Goal: Task Accomplishment & Management: Use online tool/utility

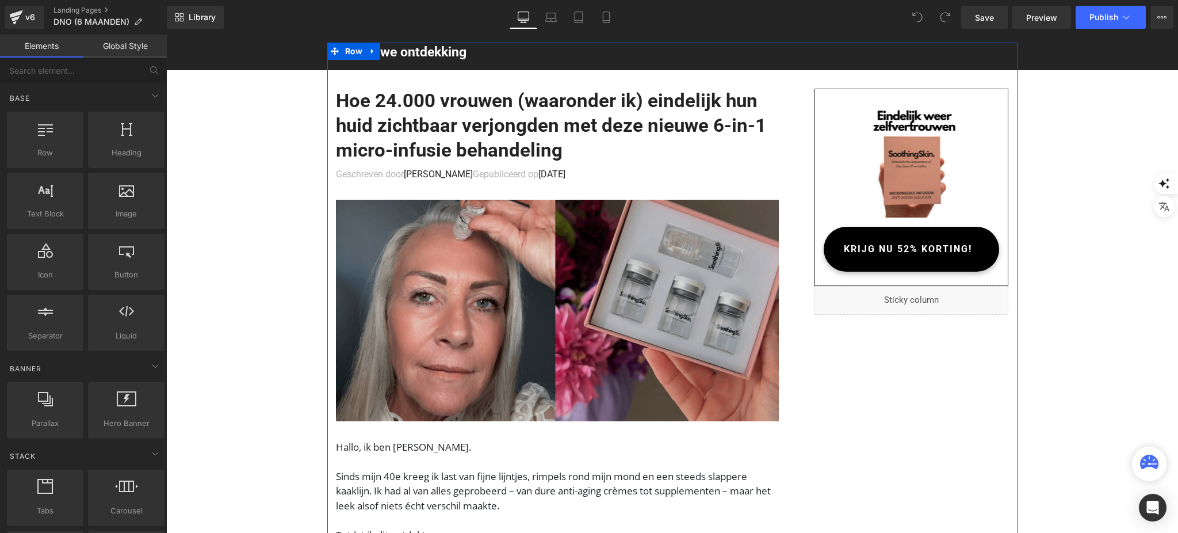
scroll to position [460, 0]
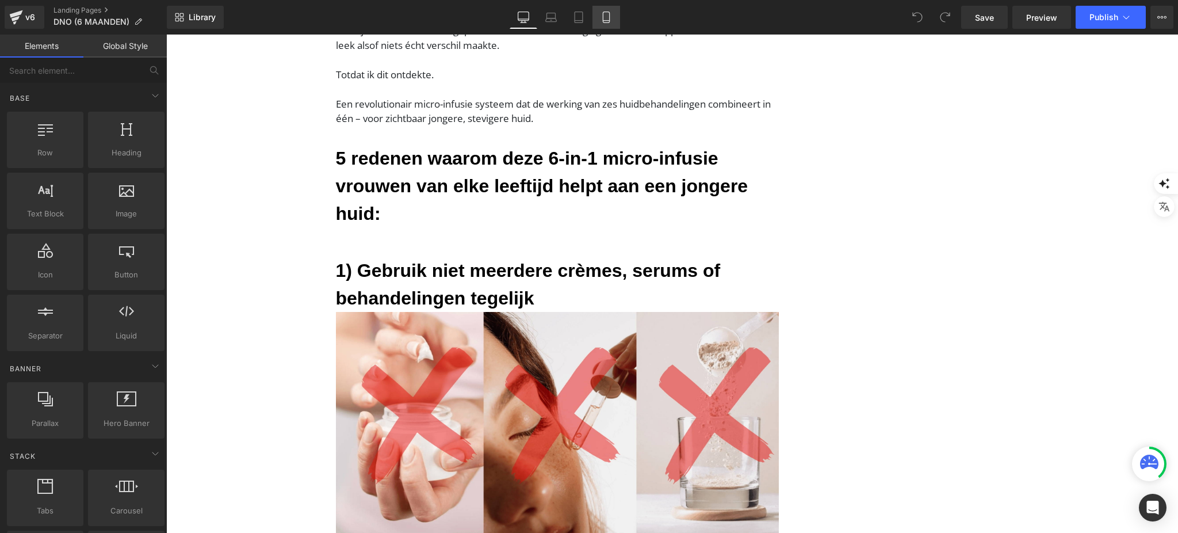
click at [613, 12] on link "Mobile" at bounding box center [606, 17] width 28 height 23
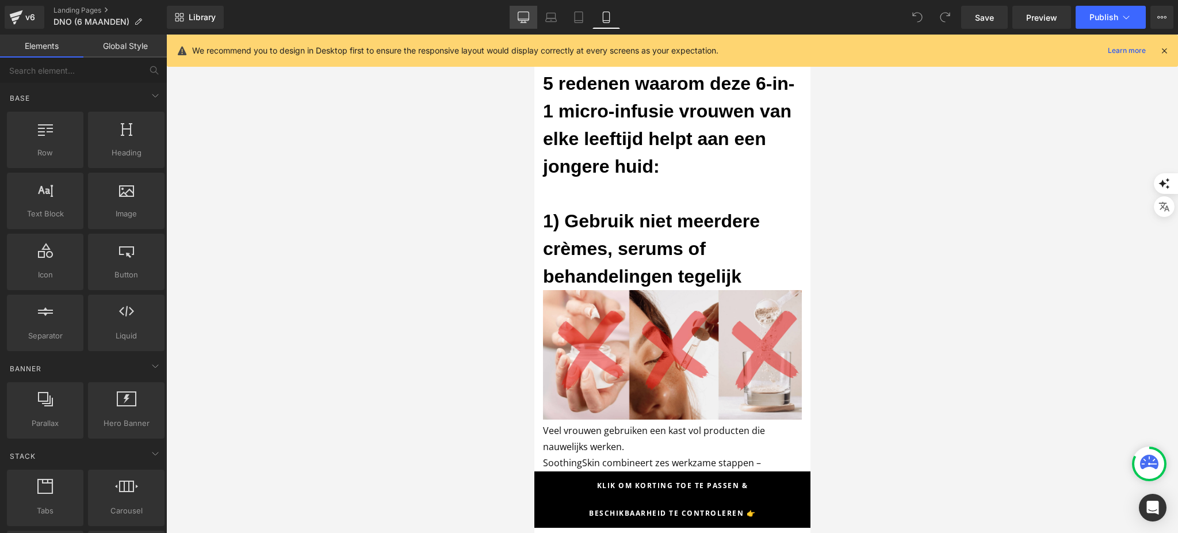
click at [521, 10] on link "Desktop" at bounding box center [524, 17] width 28 height 23
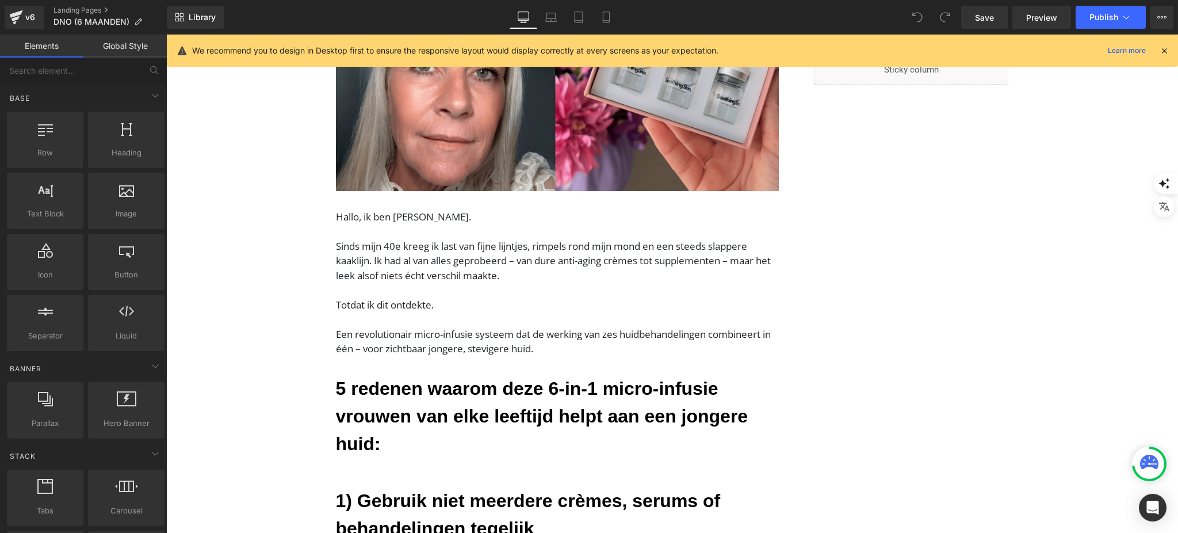
scroll to position [3219, 0]
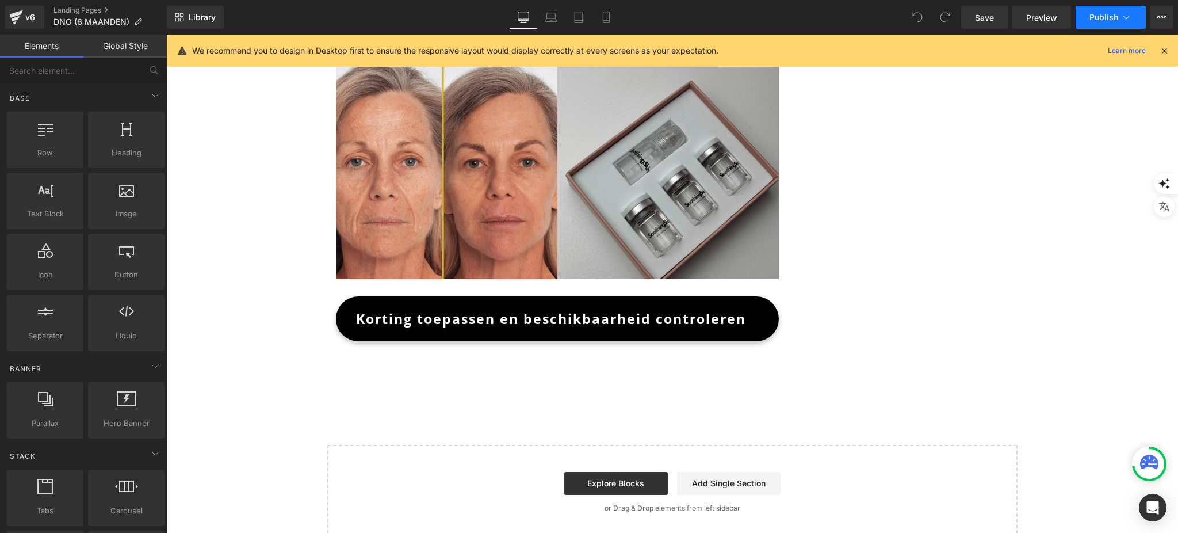
click at [1115, 13] on span "Publish" at bounding box center [1103, 17] width 29 height 9
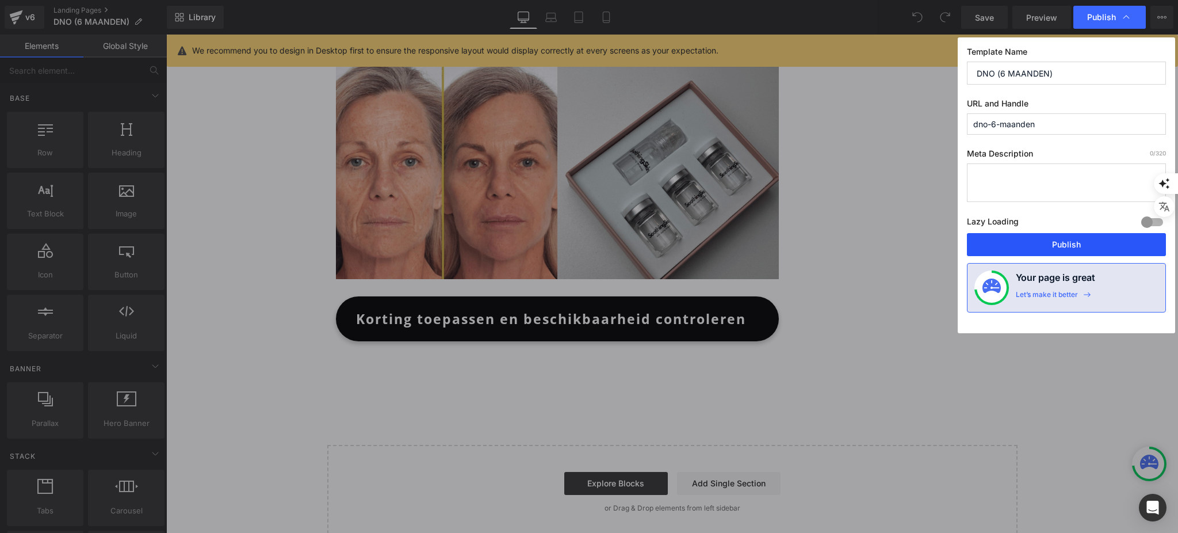
click at [997, 233] on label "Lazy Loading Build" at bounding box center [993, 223] width 52 height 19
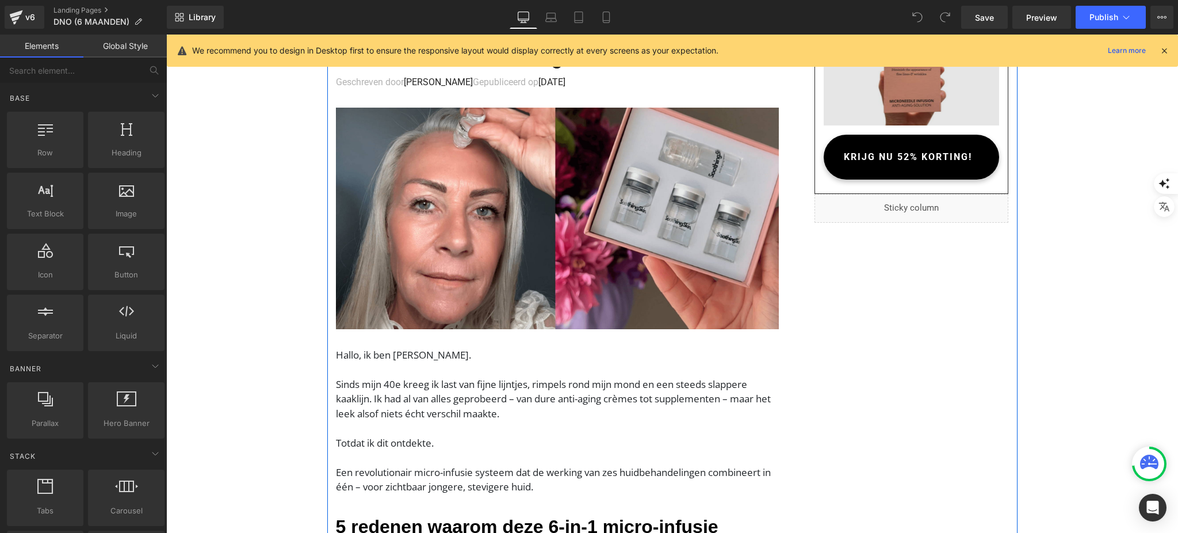
scroll to position [0, 0]
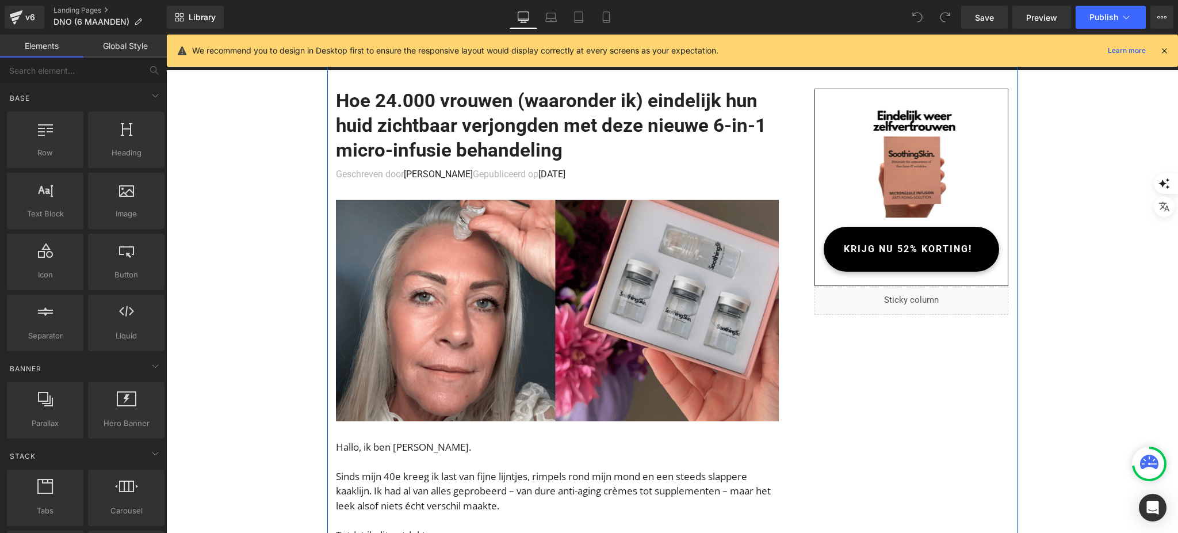
click at [888, 240] on span "KRIJG NU 52% KORTING!" at bounding box center [908, 249] width 128 height 30
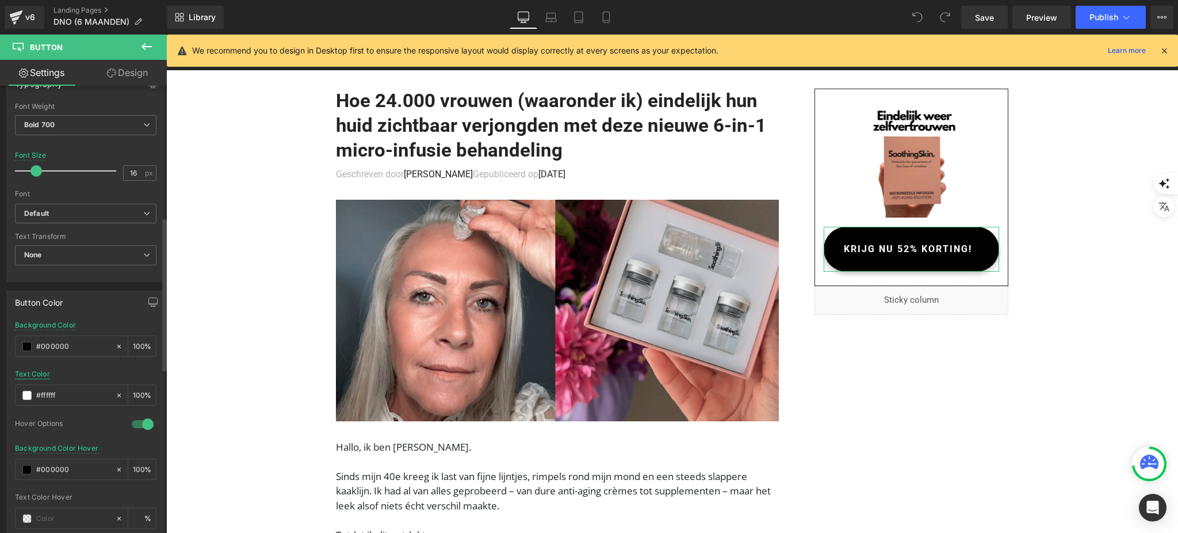
scroll to position [383, 0]
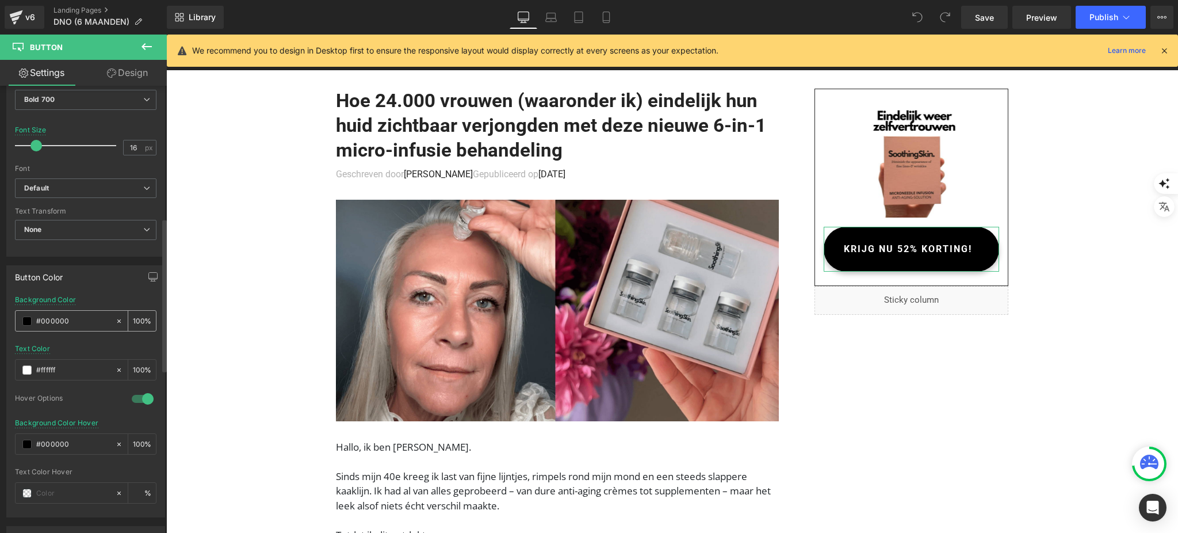
click at [28, 321] on span at bounding box center [26, 320] width 9 height 9
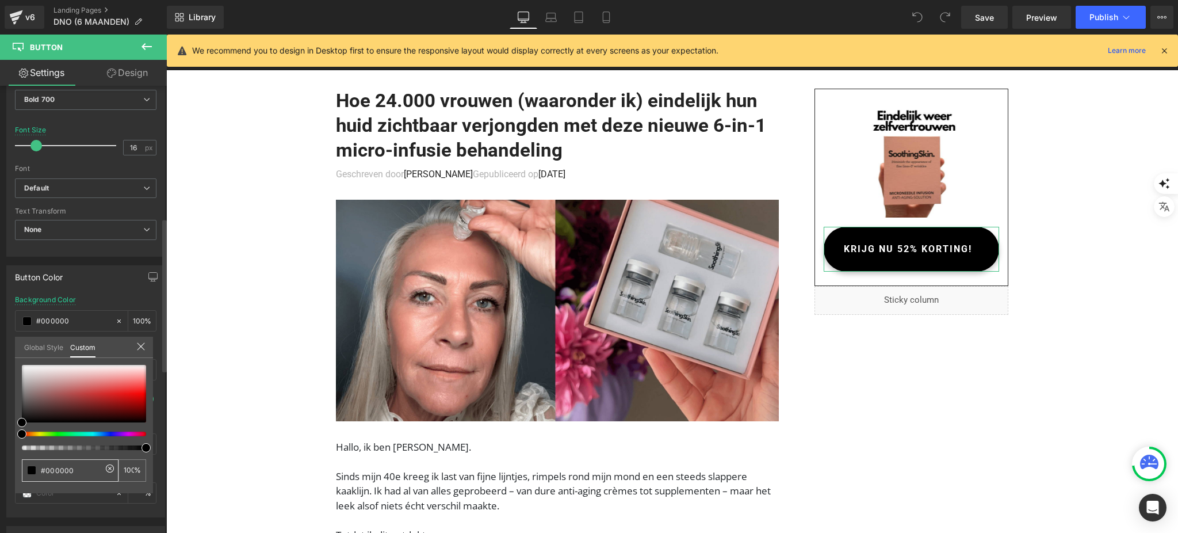
click at [61, 461] on div "#000000" at bounding box center [70, 470] width 97 height 22
click at [64, 468] on input "#000000" at bounding box center [71, 470] width 61 height 12
type input "#C"
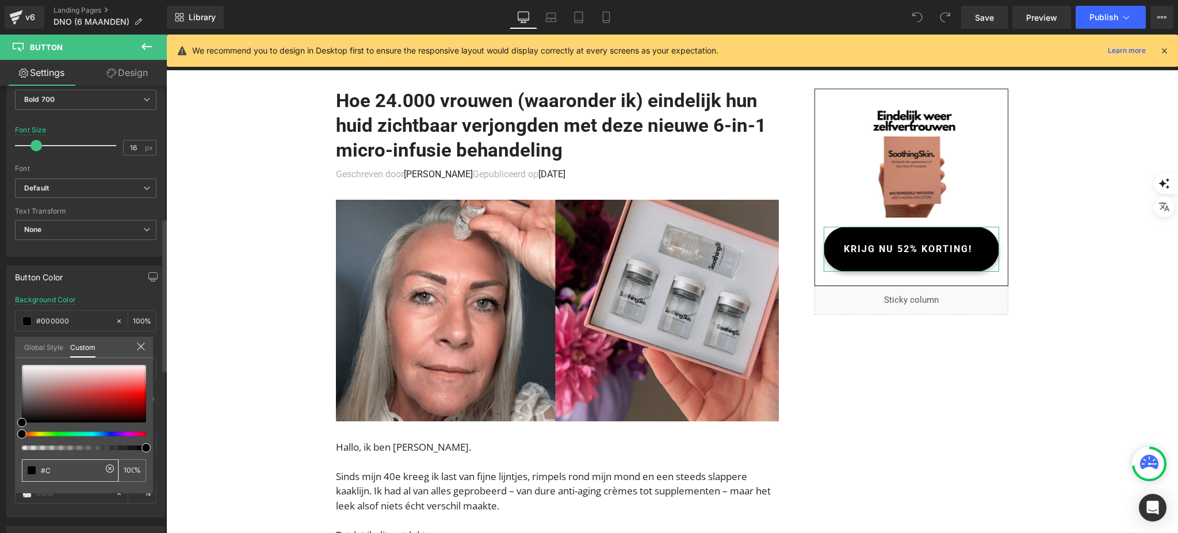
type input "#C"
type input "0"
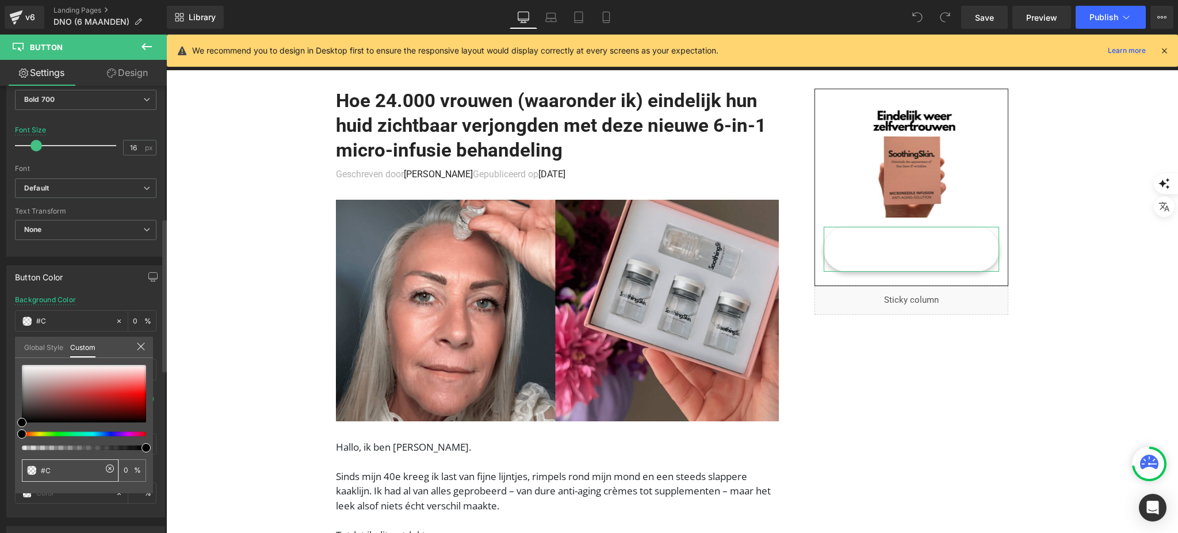
type input "#CB"
type input "#CB9"
type input "100"
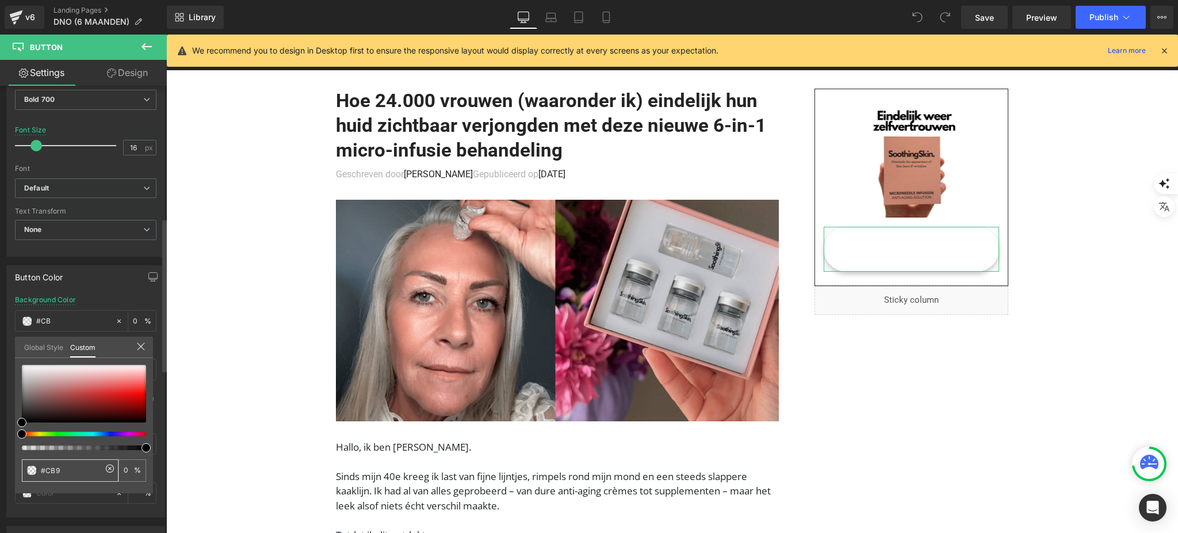
type input "100"
type input "#CB9F"
type input "#CB9F9"
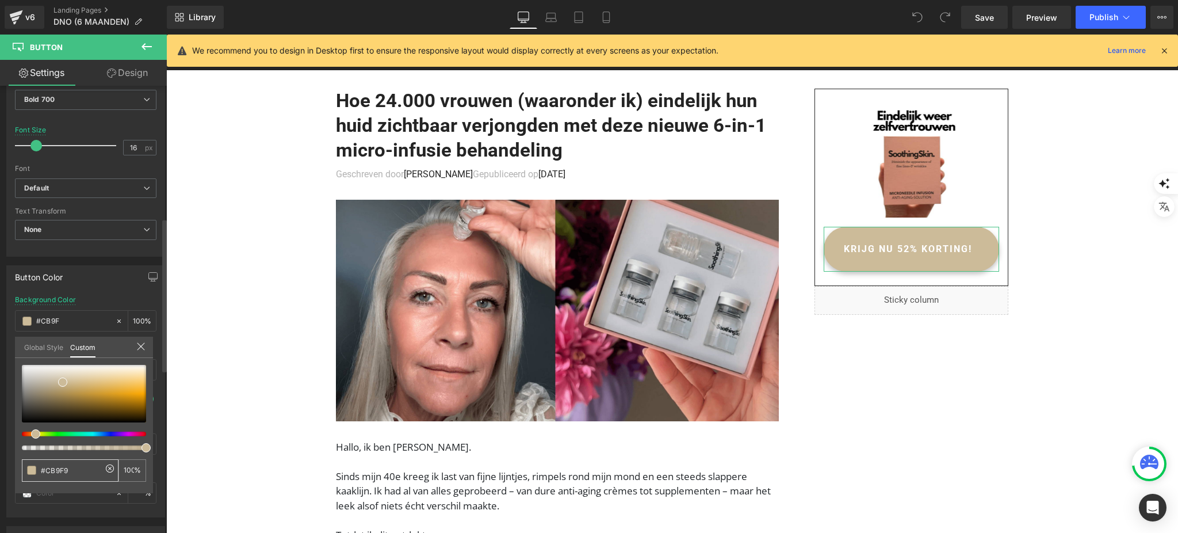
type input "#CB9F9"
type input "0"
type input "#CB9F96"
type input "0"
type input "#CB9F96"
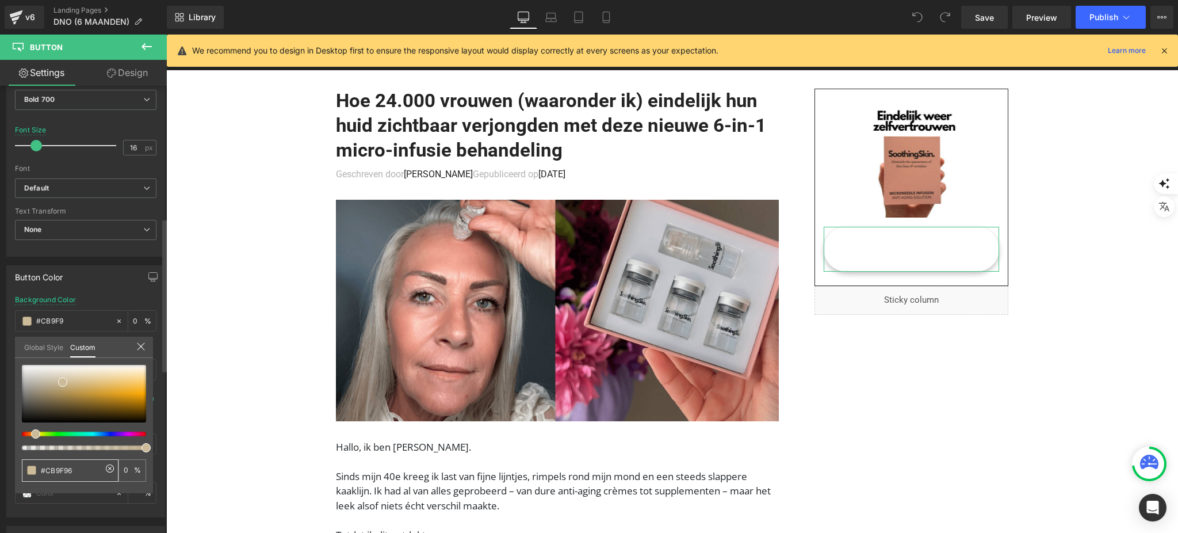
type input "100"
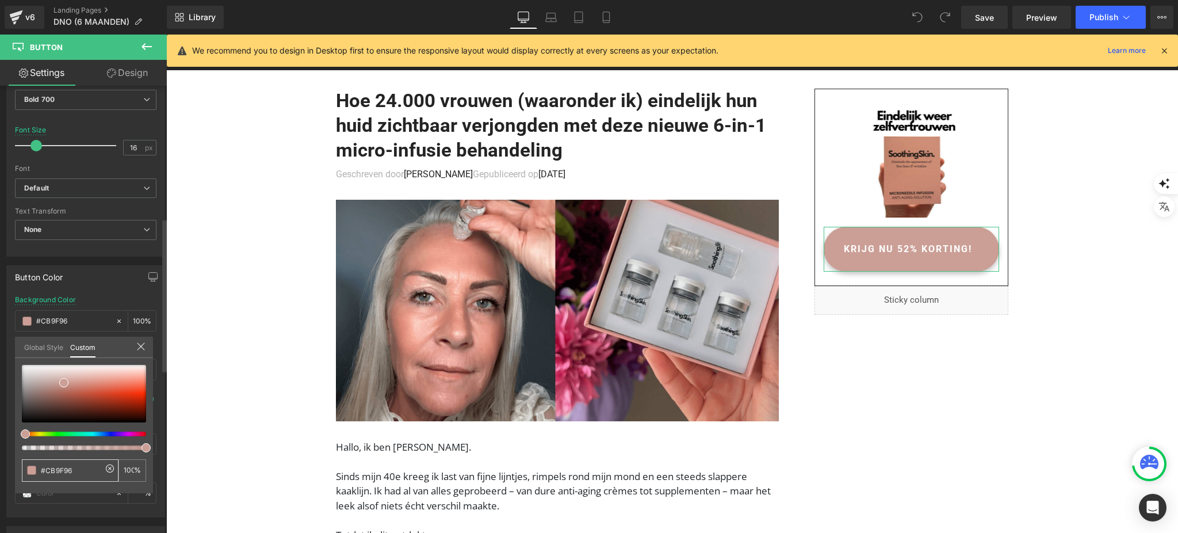
type input "#CB9F96"
type input "#cb9f96"
click at [79, 476] on div "#cb9f96" at bounding box center [70, 470] width 97 height 22
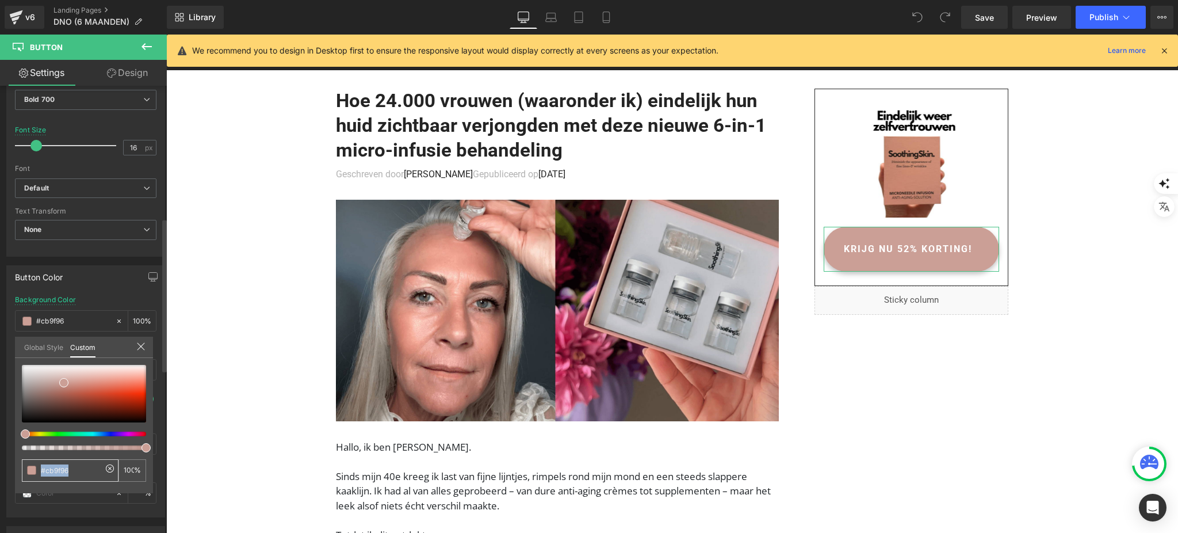
click at [83, 470] on input "#cb9f96" at bounding box center [71, 470] width 61 height 12
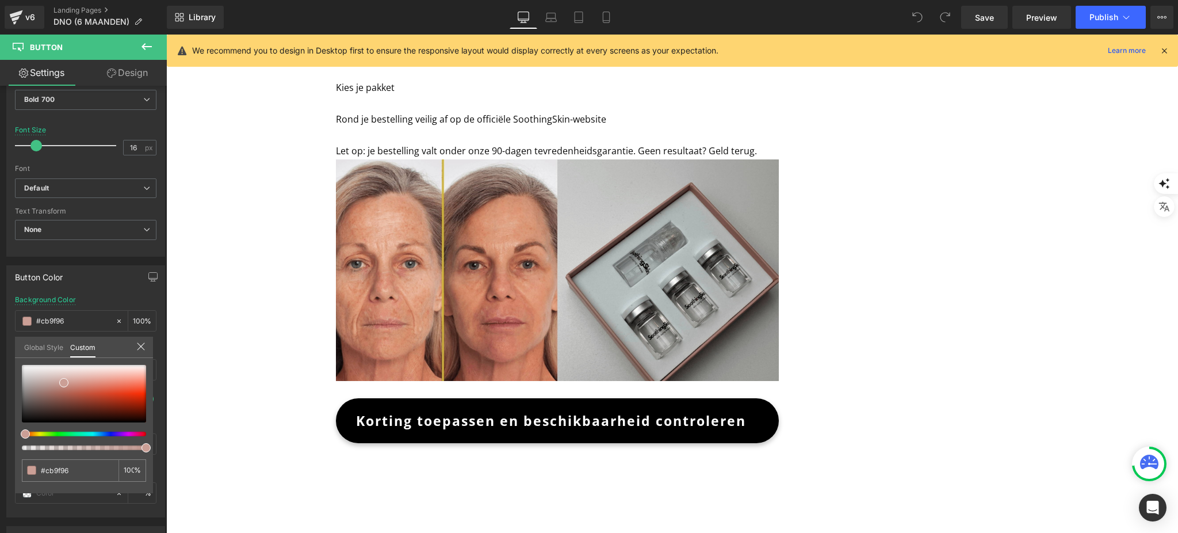
scroll to position [3144, 0]
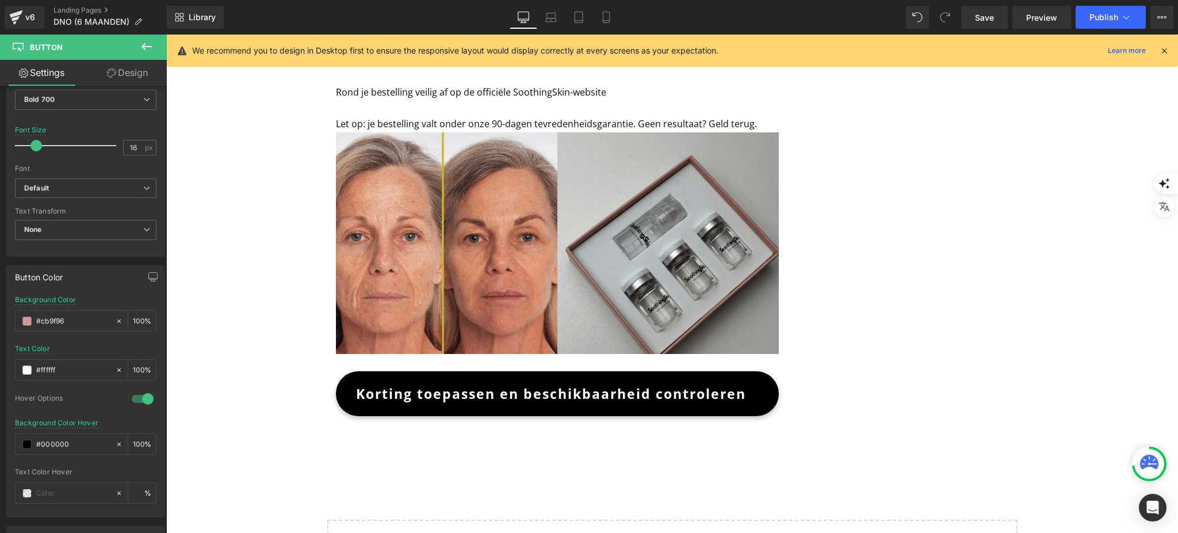
click at [456, 378] on span "Korting toepassen en beschikbaarheid controleren" at bounding box center [551, 393] width 390 height 30
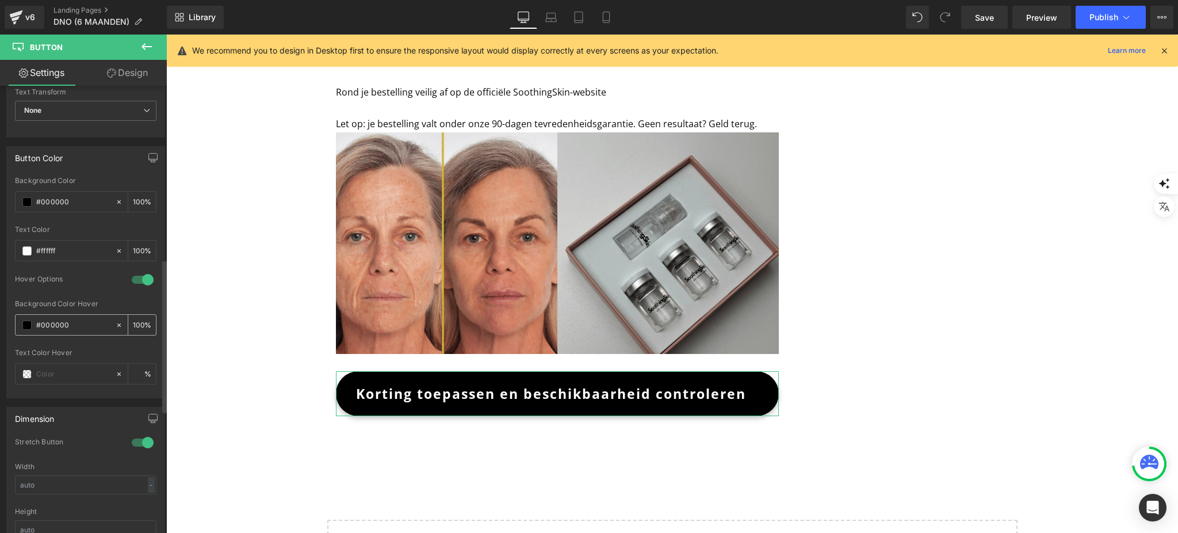
scroll to position [537, 0]
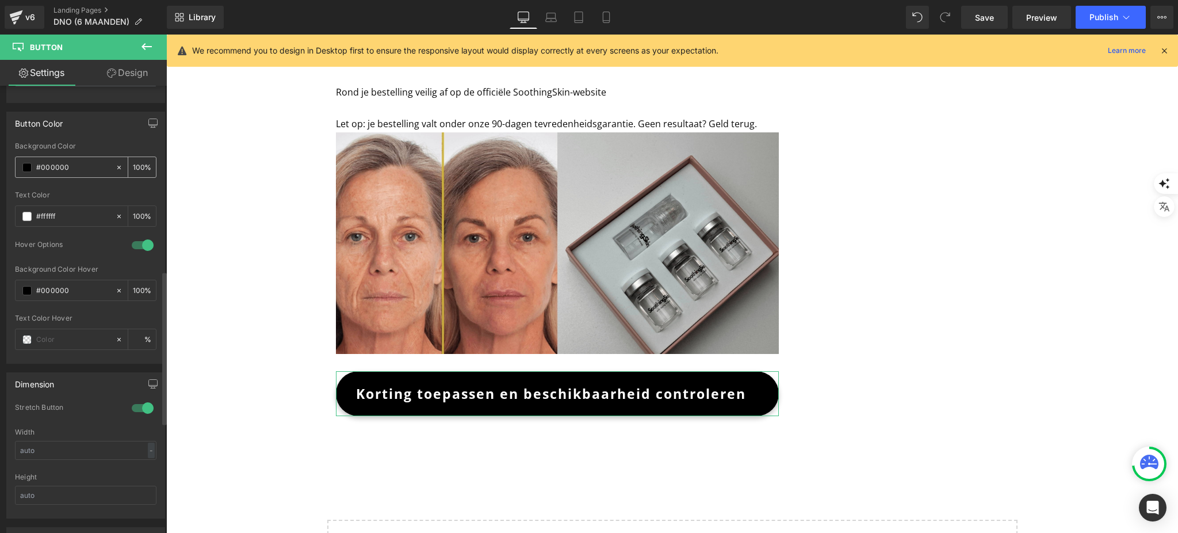
click at [25, 167] on span at bounding box center [26, 167] width 9 height 9
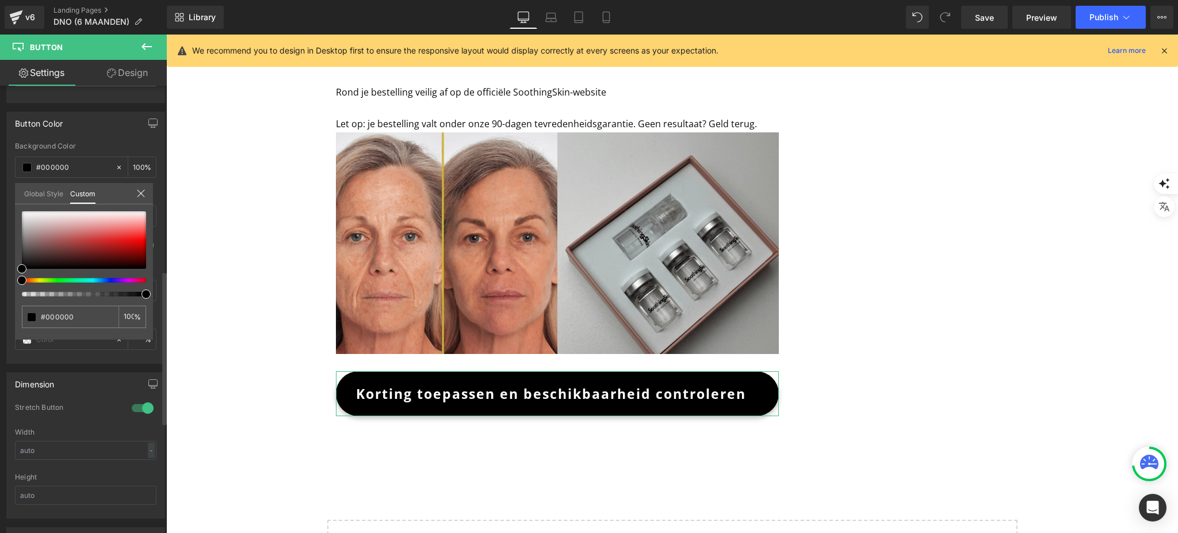
click at [69, 327] on div "#000000" at bounding box center [70, 316] width 97 height 22
click at [71, 313] on input "#000000" at bounding box center [71, 317] width 61 height 12
paste input "#cb9f96"
type input "##cb9f96"
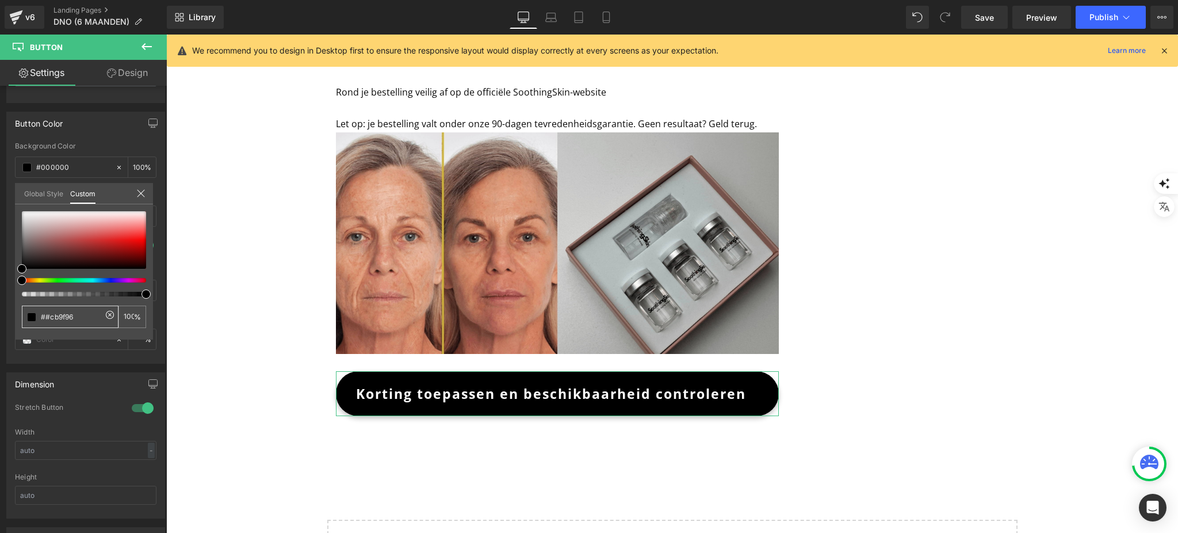
type input "##cb9f96"
type input "0"
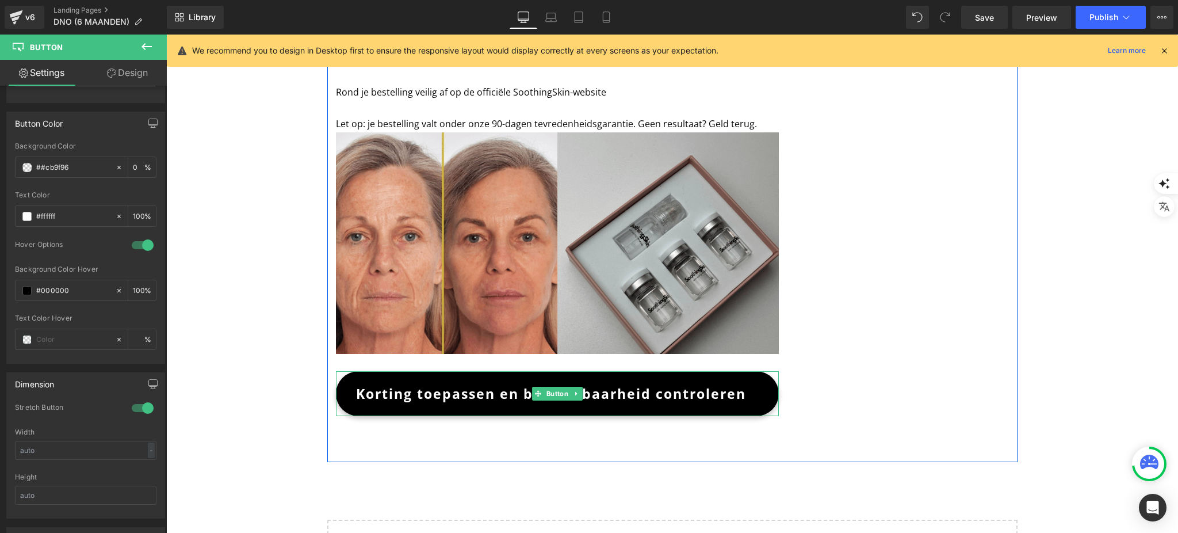
click at [392, 378] on span "Korting toepassen en beschikbaarheid controleren" at bounding box center [551, 393] width 390 height 30
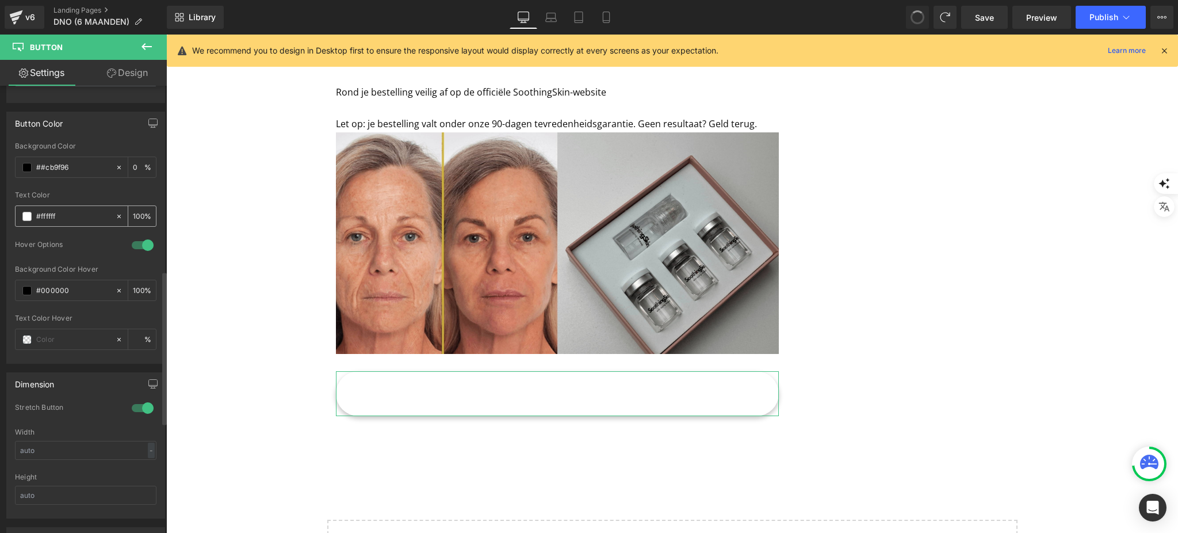
type input "#000000"
type input "100"
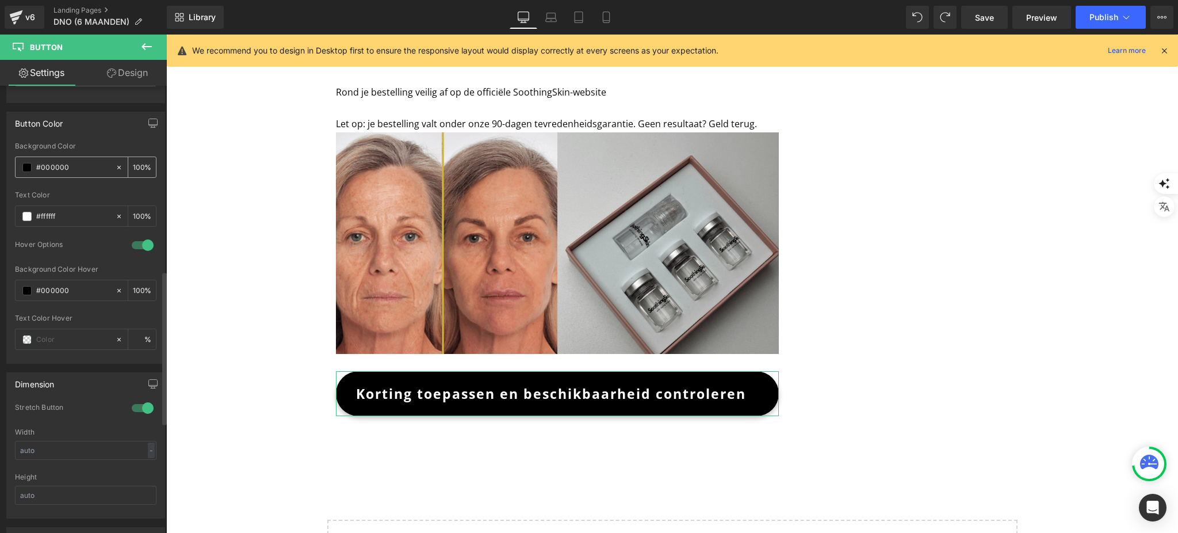
click at [25, 174] on div "#000000" at bounding box center [66, 167] width 100 height 20
click at [67, 170] on input "#000000" at bounding box center [73, 167] width 74 height 13
paste input "#cb9f96"
type input "##cb9f96"
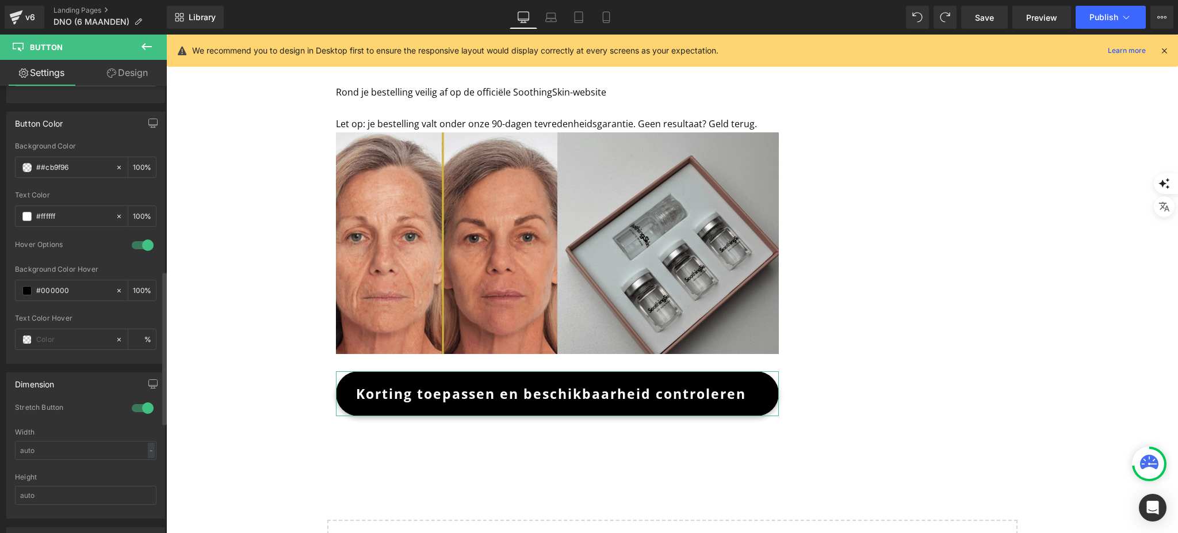
type input "0"
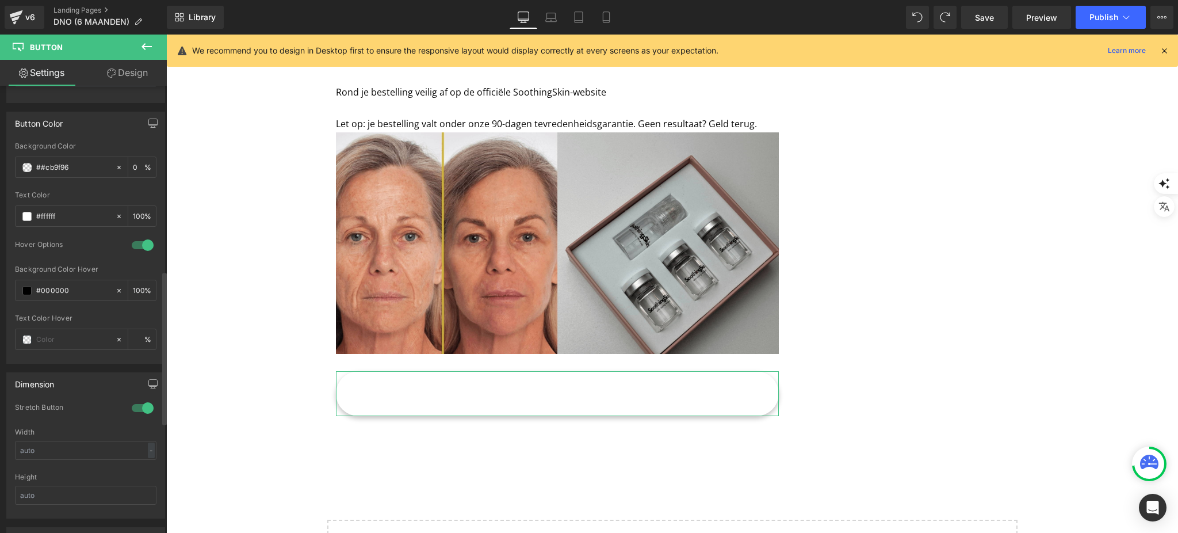
click at [77, 190] on div at bounding box center [85, 186] width 141 height 7
click at [47, 164] on input "##cb9f96" at bounding box center [73, 167] width 74 height 13
type input "#cb9f96"
type input "100"
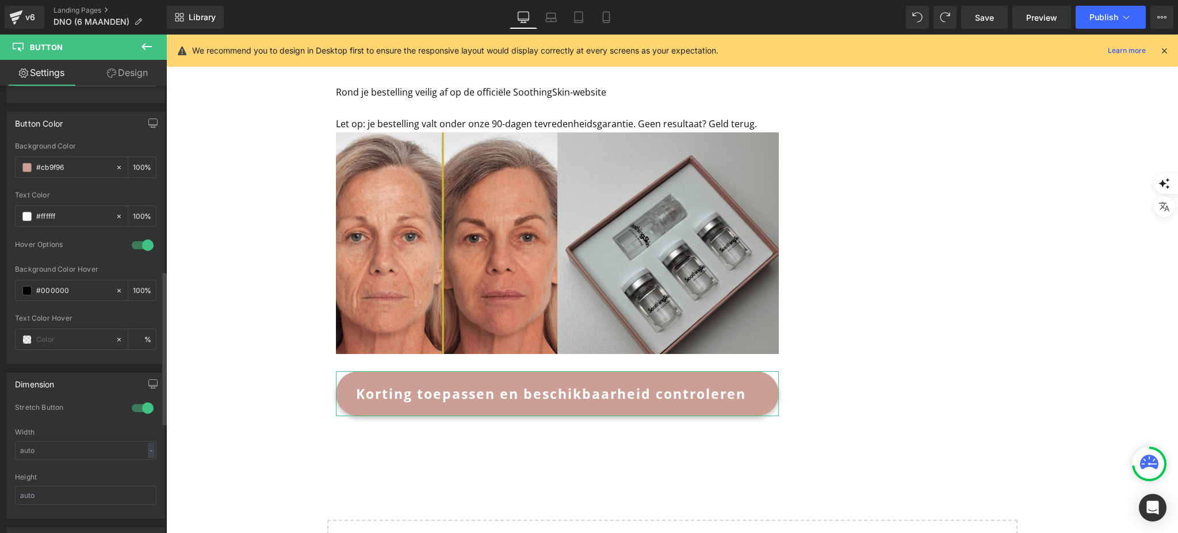
type input "#cb9f96"
click at [85, 192] on div "Text Color" at bounding box center [85, 195] width 141 height 8
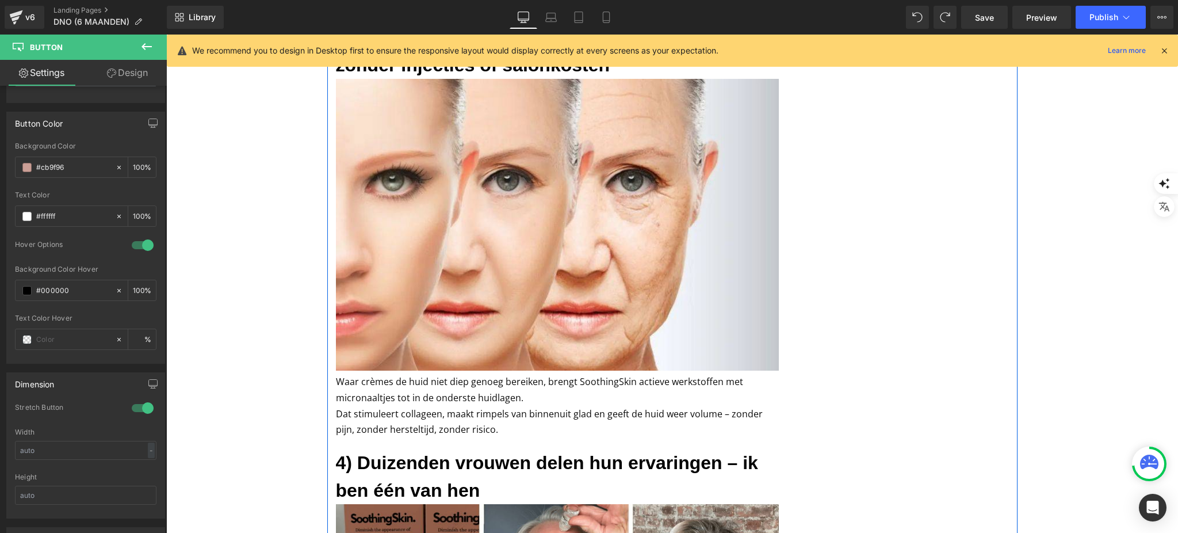
scroll to position [843, 0]
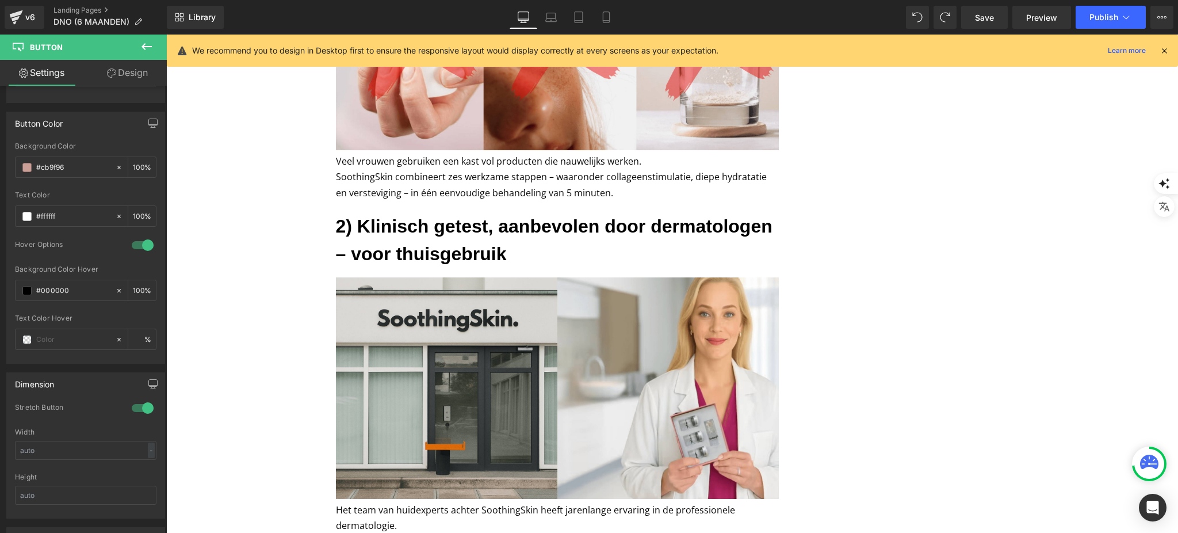
click at [621, 14] on div "Library Desktop Desktop Laptop Tablet Mobile Save Preview Publish Scheduled Vie…" at bounding box center [672, 17] width 1011 height 23
click at [613, 13] on link "Mobile" at bounding box center [606, 17] width 28 height 23
type input "17"
type input "100"
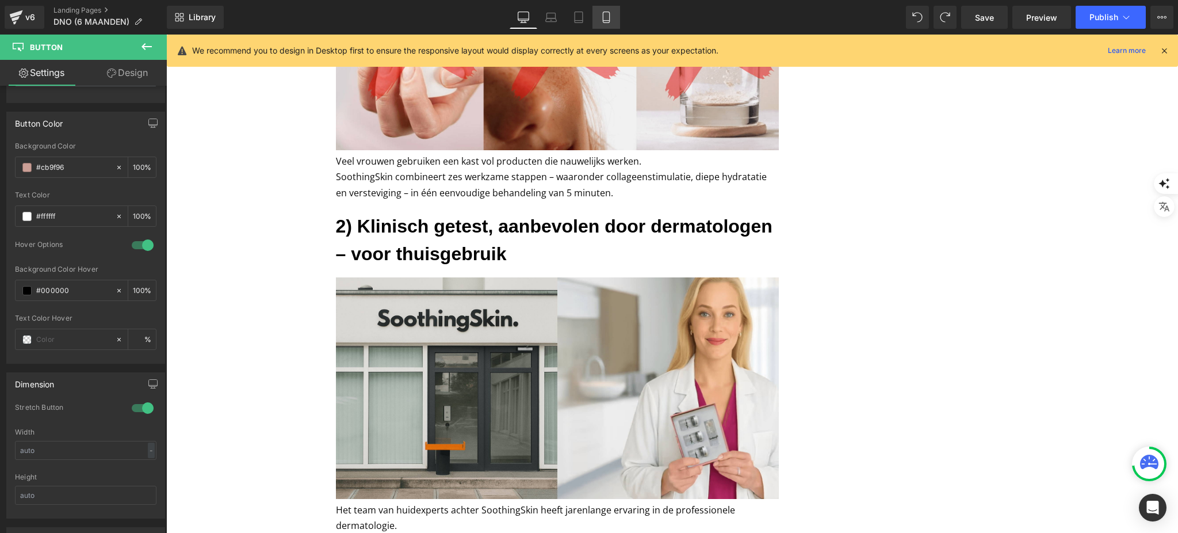
type input "100"
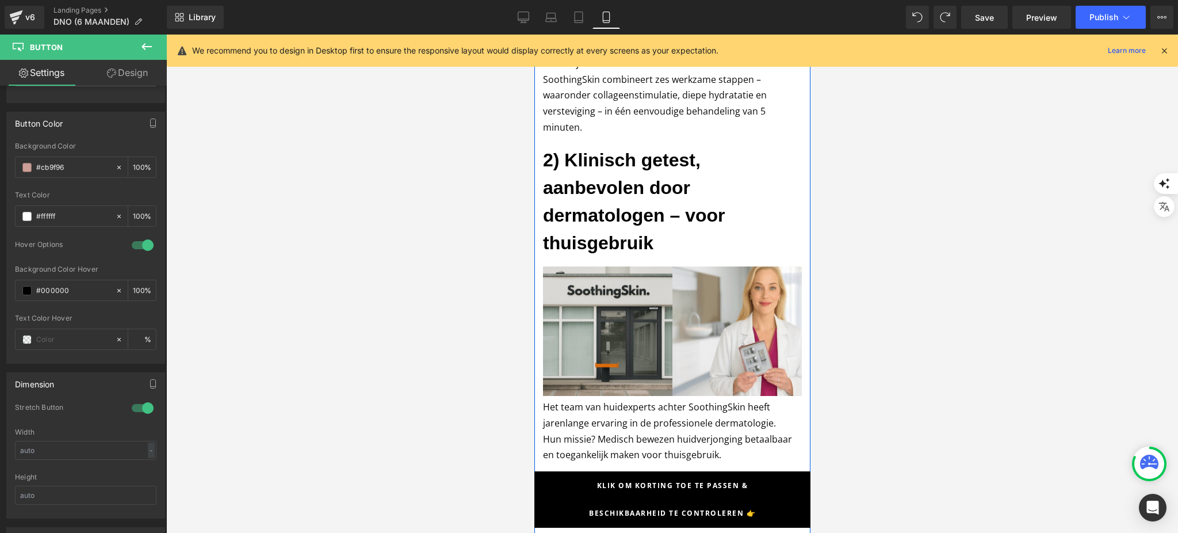
scroll to position [871, 0]
click at [772, 484] on link "Klik om korting toe te passen & beschikbaarheid te controleren 👉" at bounding box center [671, 499] width 259 height 55
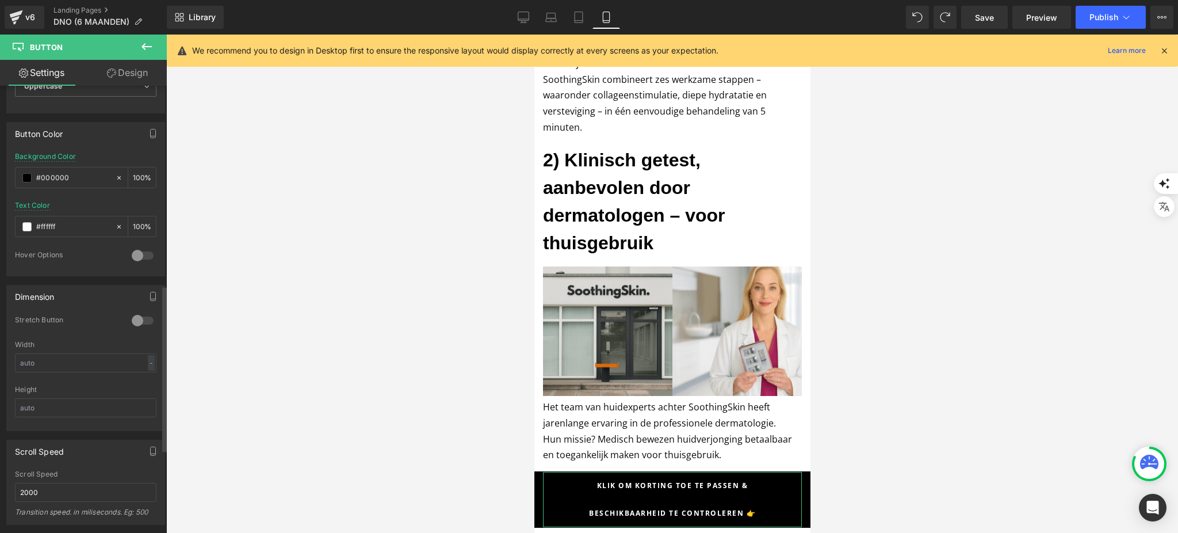
scroll to position [537, 0]
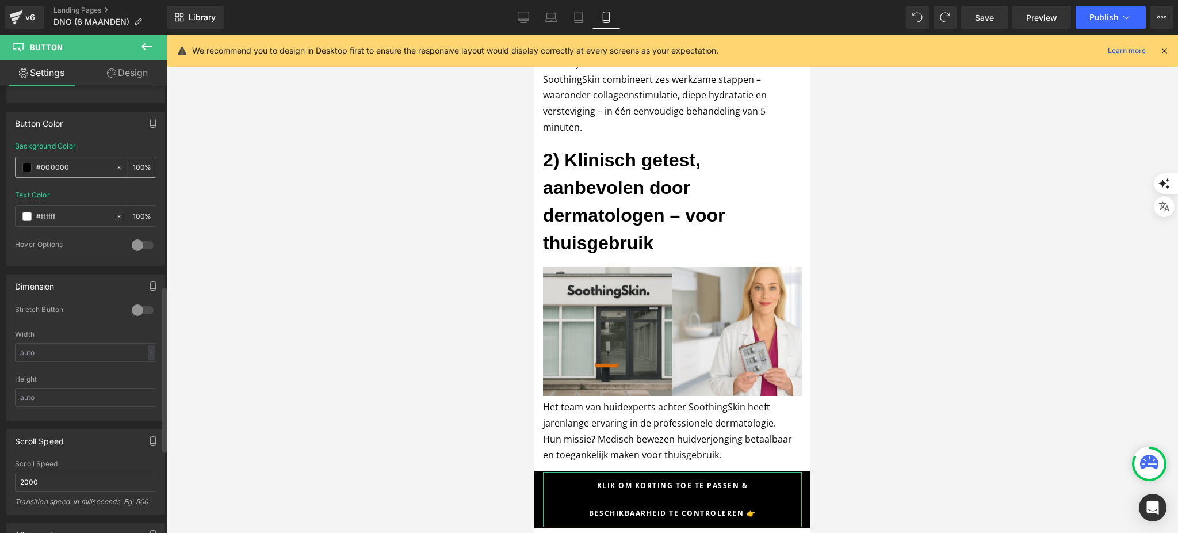
click at [28, 168] on span at bounding box center [26, 167] width 9 height 9
click at [59, 165] on input "#000000" at bounding box center [73, 167] width 74 height 13
click at [58, 165] on input "#000000" at bounding box center [73, 167] width 74 height 13
paste input "cb9f96"
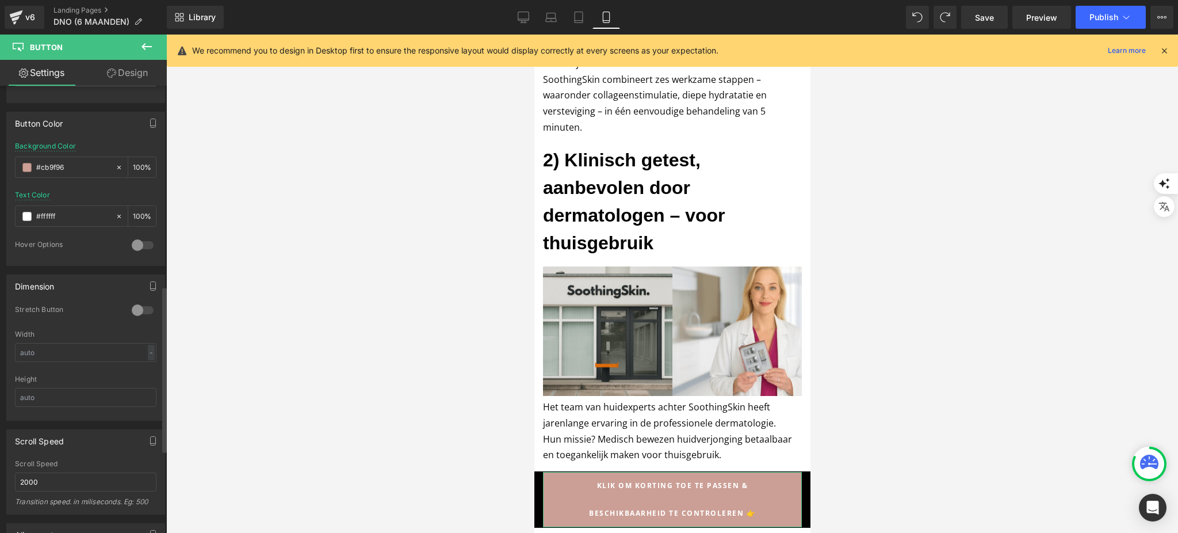
type input "#cb9f96"
click at [71, 192] on div "Text Color #ffffff 100 %" at bounding box center [85, 215] width 141 height 49
click at [541, 487] on span at bounding box center [541, 479] width 15 height 17
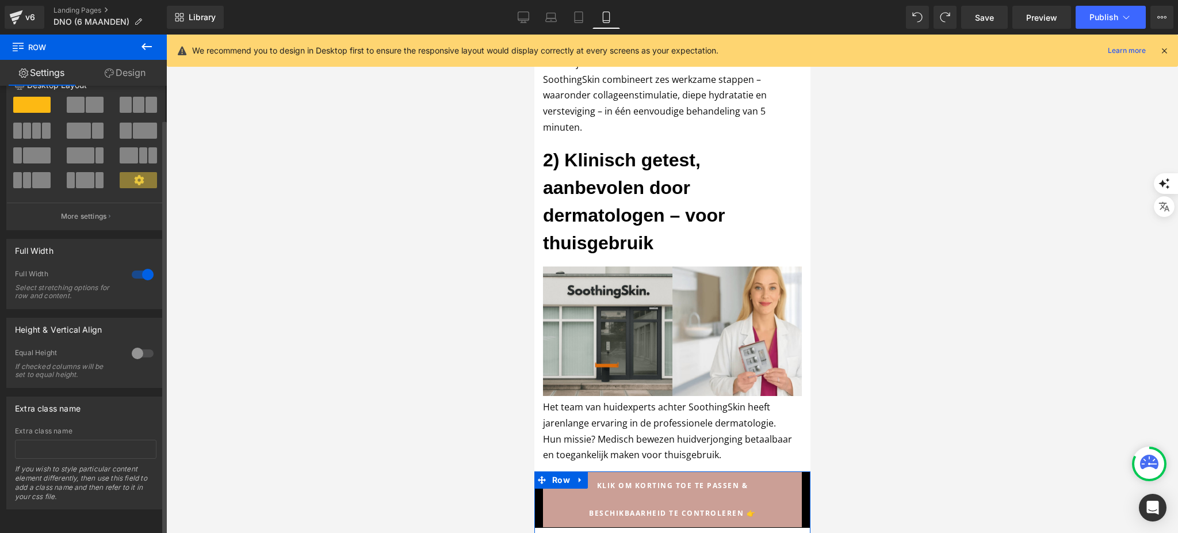
scroll to position [39, 0]
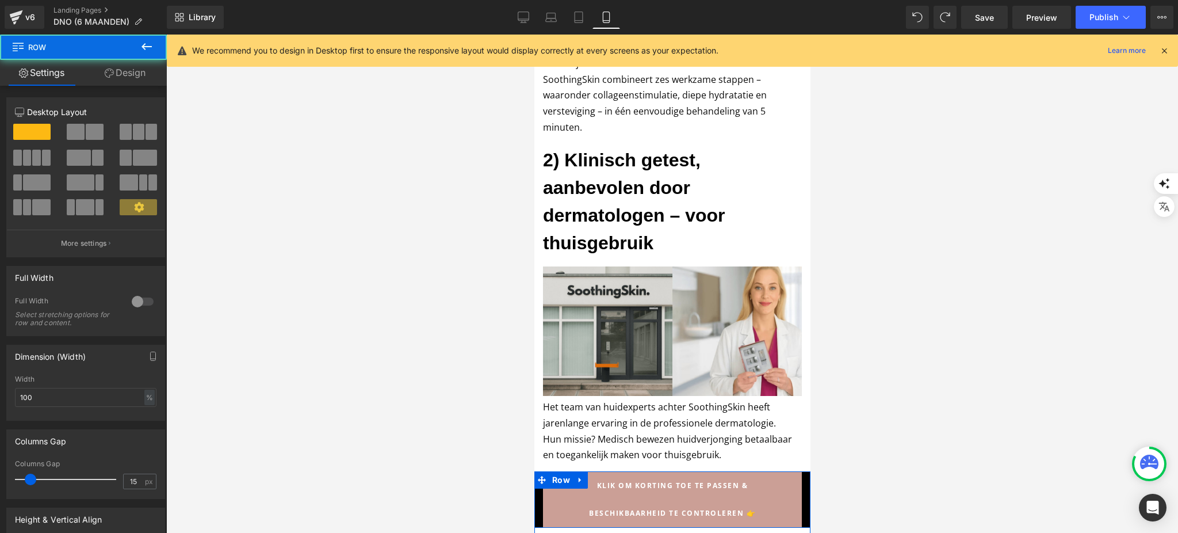
click at [793, 489] on div "Klik om korting toe te passen & beschikbaarheid te controleren 👉 Button" at bounding box center [672, 499] width 276 height 55
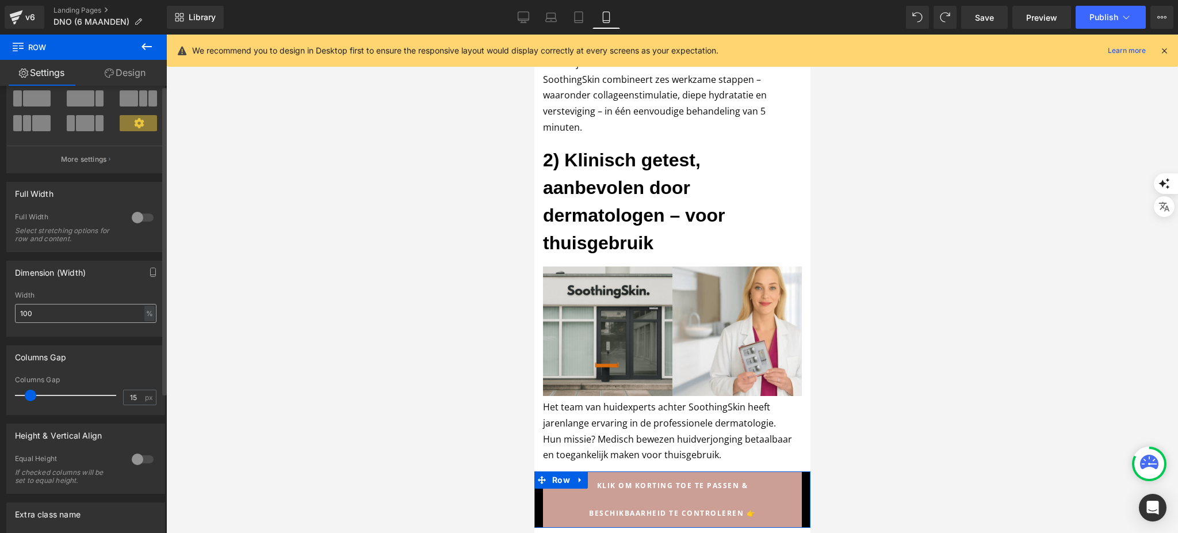
scroll to position [0, 0]
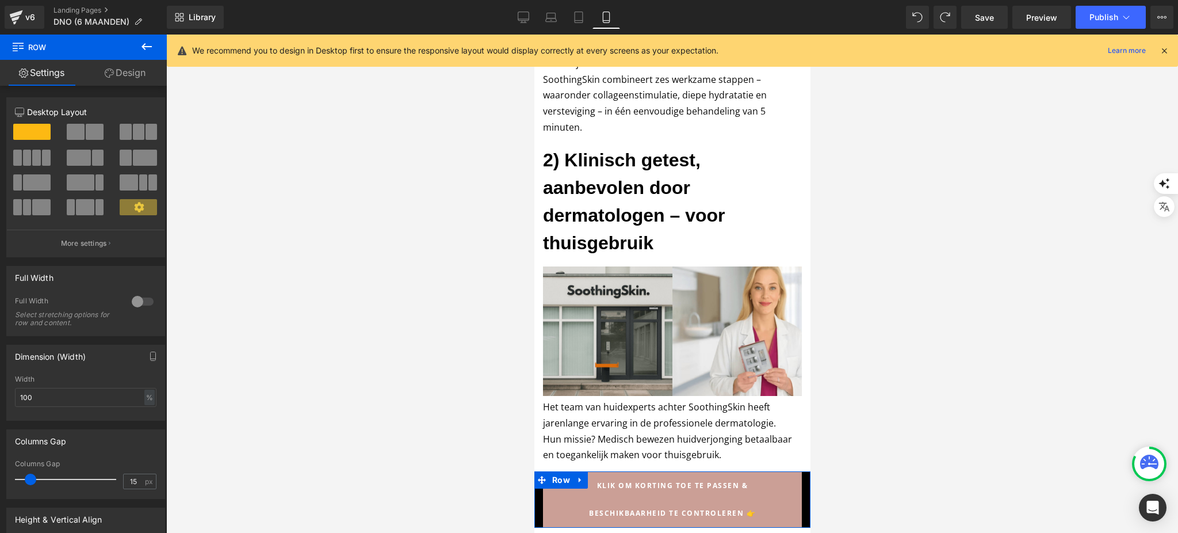
drag, startPoint x: 120, startPoint y: 93, endPoint x: 131, endPoint y: 72, distance: 23.4
click at [127, 83] on div "Settings Design 12 12 12 Column Size Customizer 12 Desktop Layout Laptop Layout…" at bounding box center [83, 312] width 167 height 504
click at [131, 72] on link "Design" at bounding box center [124, 73] width 83 height 26
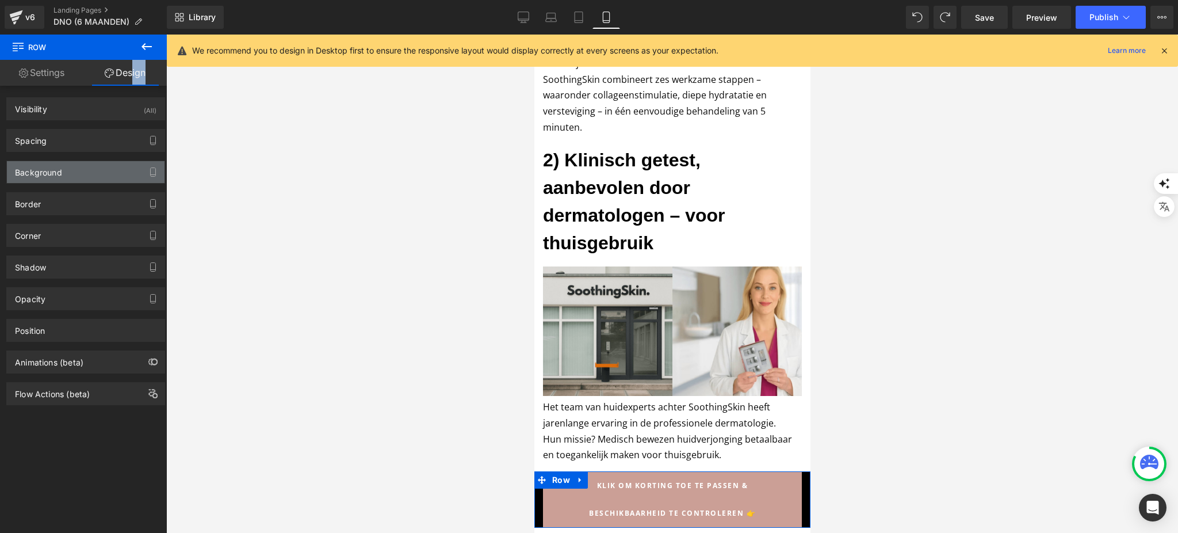
click at [43, 179] on div "Background" at bounding box center [86, 172] width 158 height 22
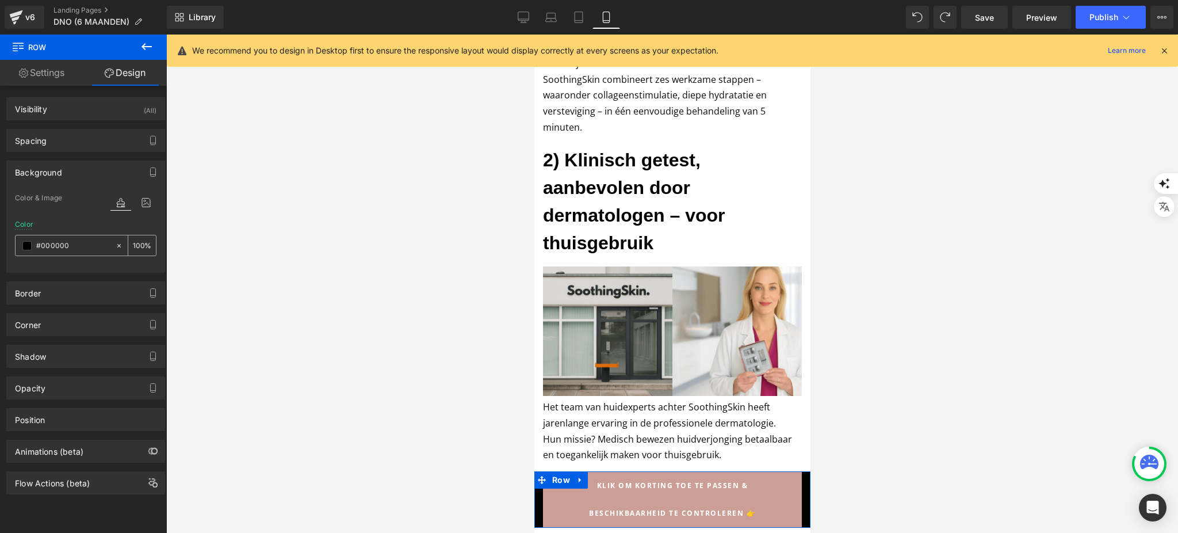
click at [62, 243] on input "#000000" at bounding box center [73, 245] width 74 height 13
paste input "cb9f96"
type input "#cb9f96"
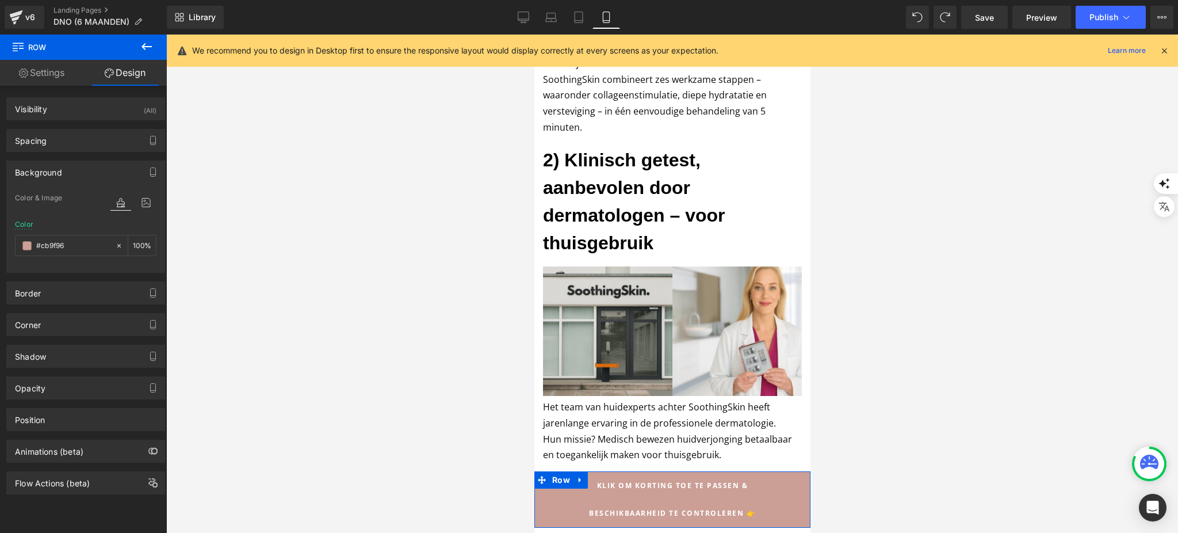
click at [70, 271] on div "Color & Image color rgb(203, 159, 150) Color #cb9f96 100 % Image Replace Image …" at bounding box center [86, 231] width 158 height 81
click at [892, 350] on div at bounding box center [672, 284] width 1012 height 498
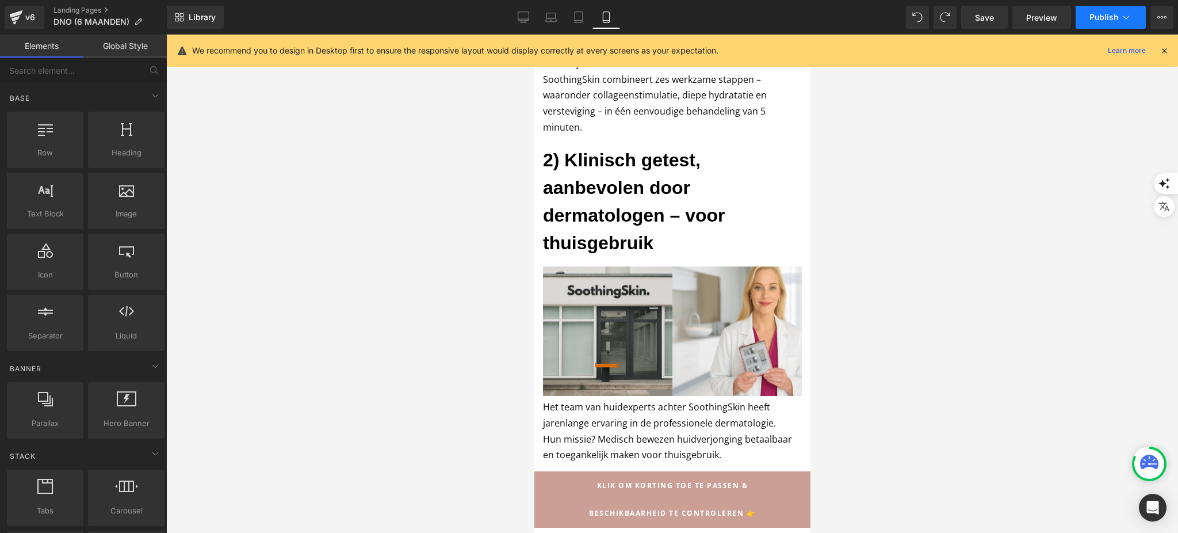
click at [1092, 23] on button "Publish" at bounding box center [1111, 17] width 70 height 23
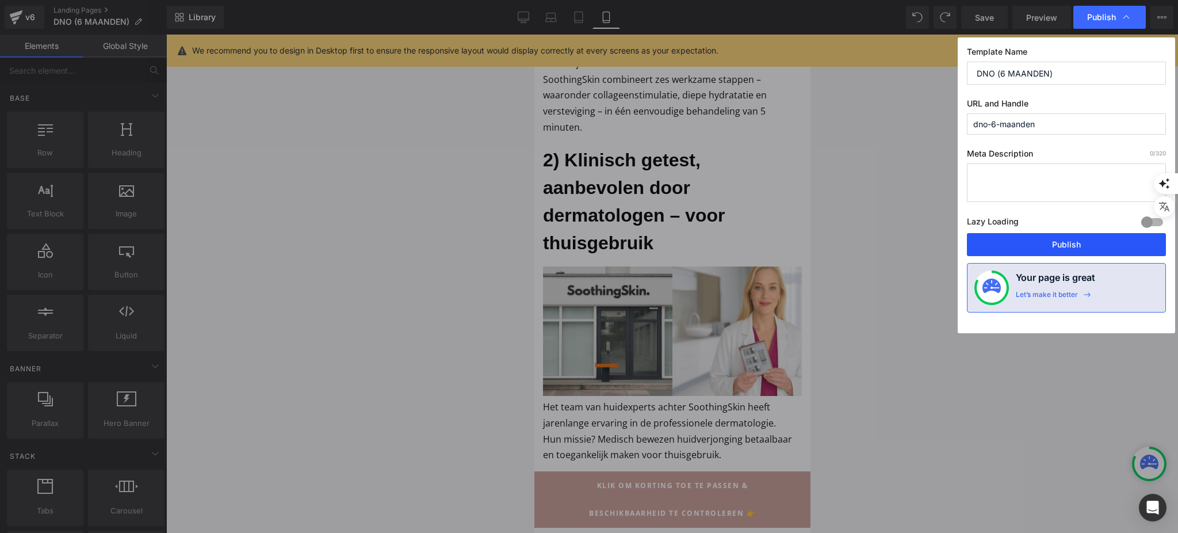
click at [1039, 248] on button "Publish" at bounding box center [1066, 244] width 199 height 23
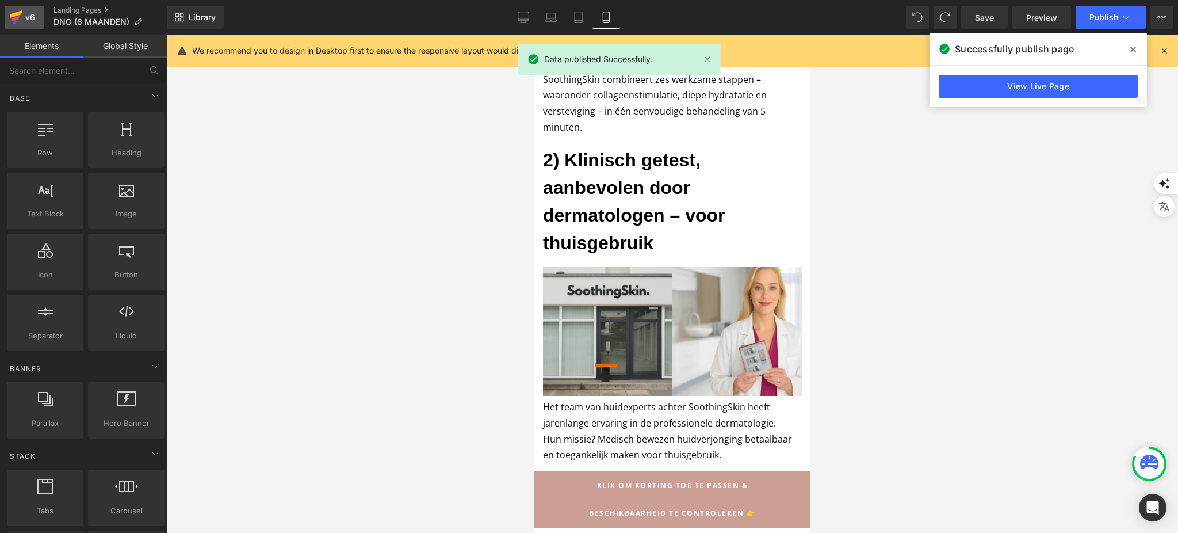
click at [23, 21] on div "v6" at bounding box center [30, 17] width 14 height 15
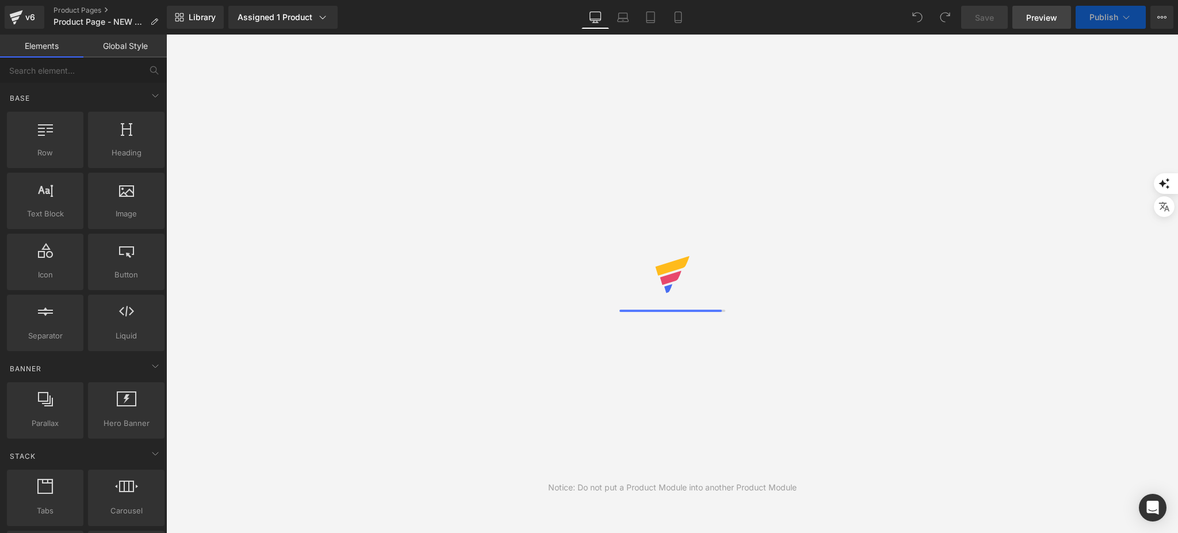
click at [1049, 16] on span "Preview" at bounding box center [1041, 18] width 31 height 12
